Goal: Task Accomplishment & Management: Manage account settings

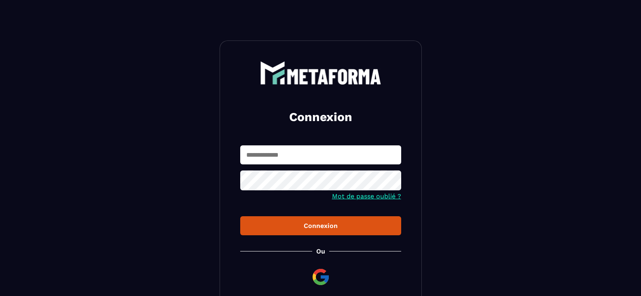
drag, startPoint x: 0, startPoint y: 0, endPoint x: 262, endPoint y: 157, distance: 305.3
click at [262, 157] on input "text" at bounding box center [320, 154] width 161 height 19
type input "**********"
click at [395, 181] on icon at bounding box center [392, 181] width 9 height 7
click at [395, 181] on icon at bounding box center [392, 181] width 9 height 6
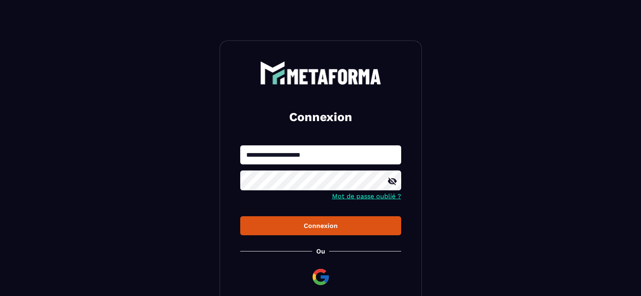
click at [330, 223] on div "Connexion" at bounding box center [321, 226] width 148 height 8
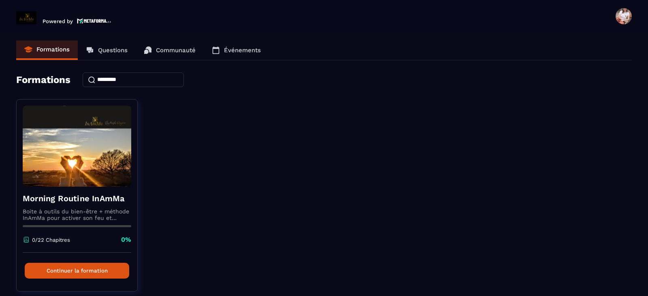
click at [620, 13] on span at bounding box center [623, 16] width 16 height 16
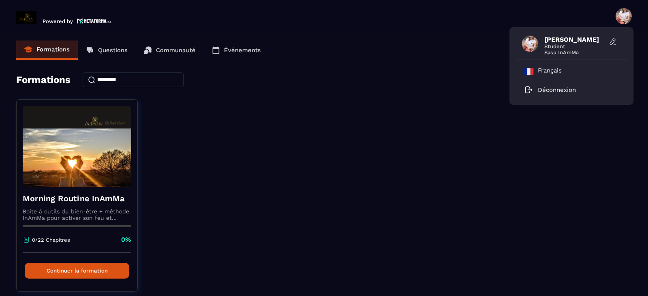
click at [530, 43] on span at bounding box center [530, 44] width 16 height 16
click at [610, 39] on icon at bounding box center [613, 42] width 8 height 8
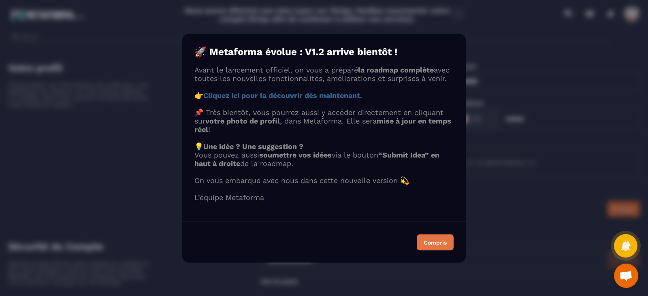
click at [442, 245] on div "Compris" at bounding box center [434, 242] width 23 height 6
